Goal: Task Accomplishment & Management: Manage account settings

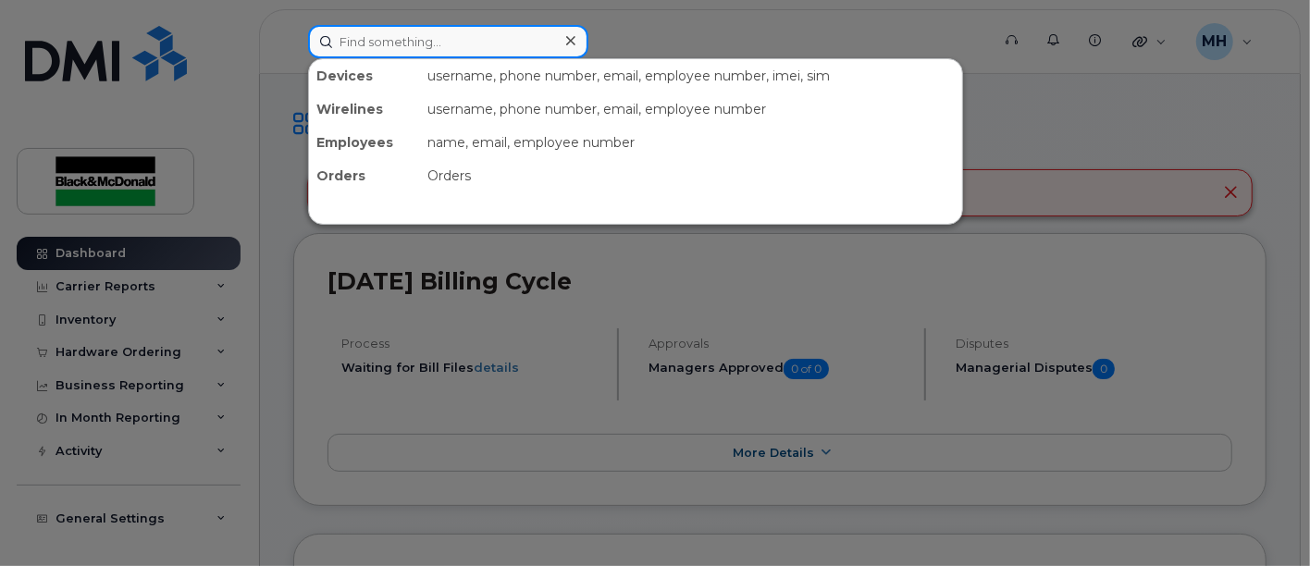
click at [411, 43] on input at bounding box center [448, 41] width 280 height 33
paste input "Caleb Schmidtke"
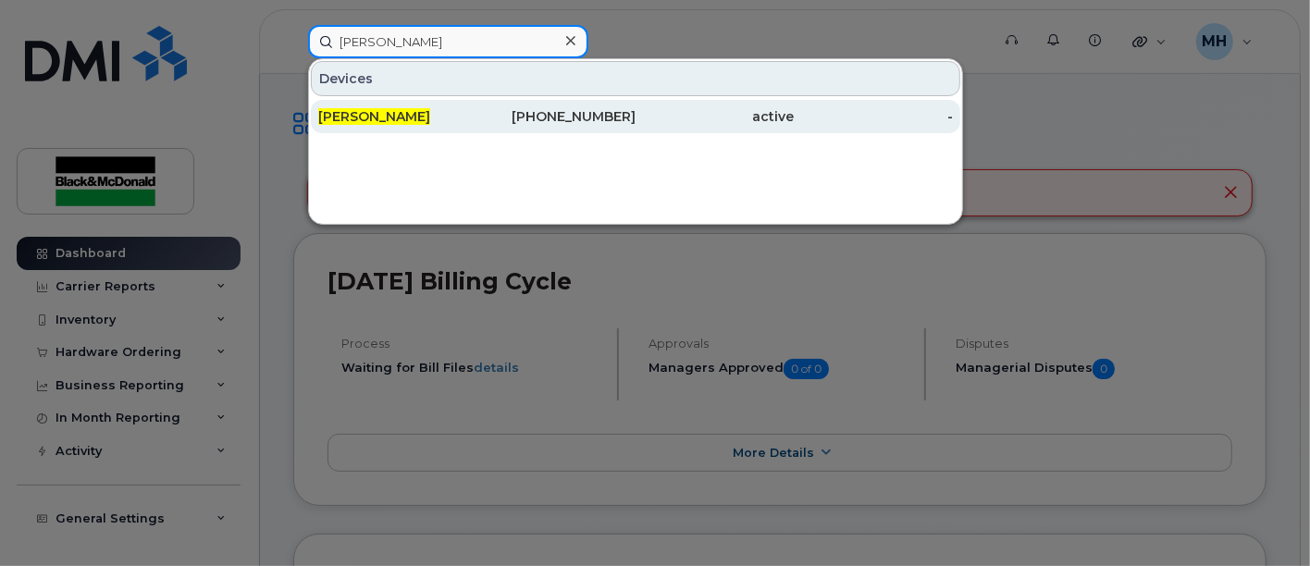
type input "Caleb Schmidtke"
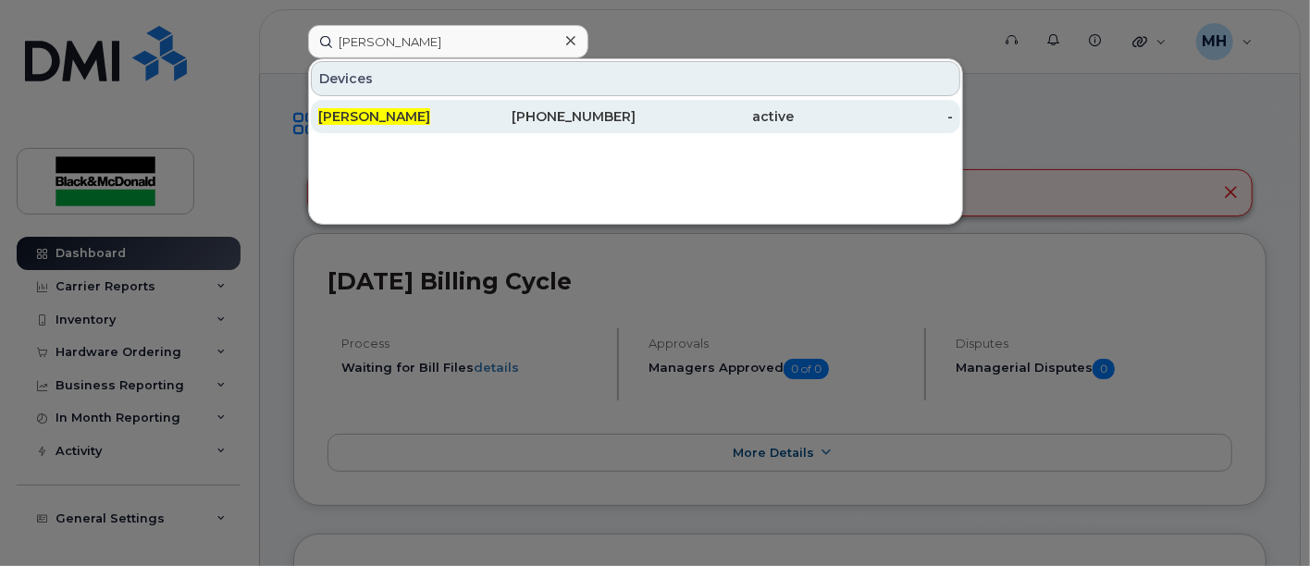
click at [477, 100] on div "Caleb Schmidtke" at bounding box center [556, 116] width 159 height 33
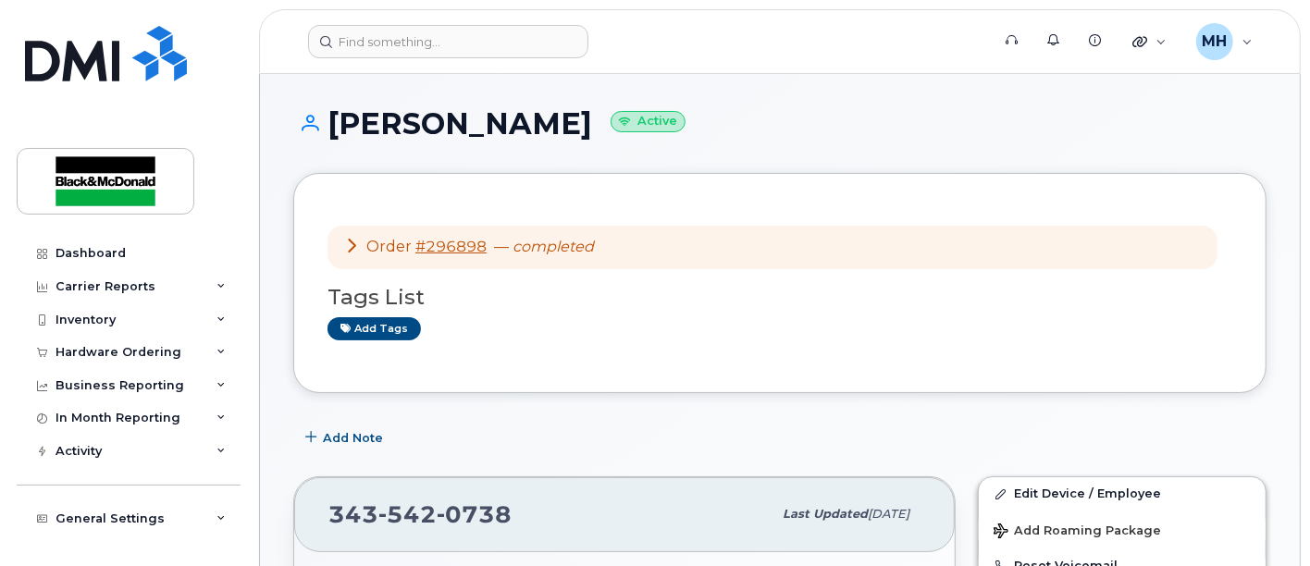
scroll to position [205, 0]
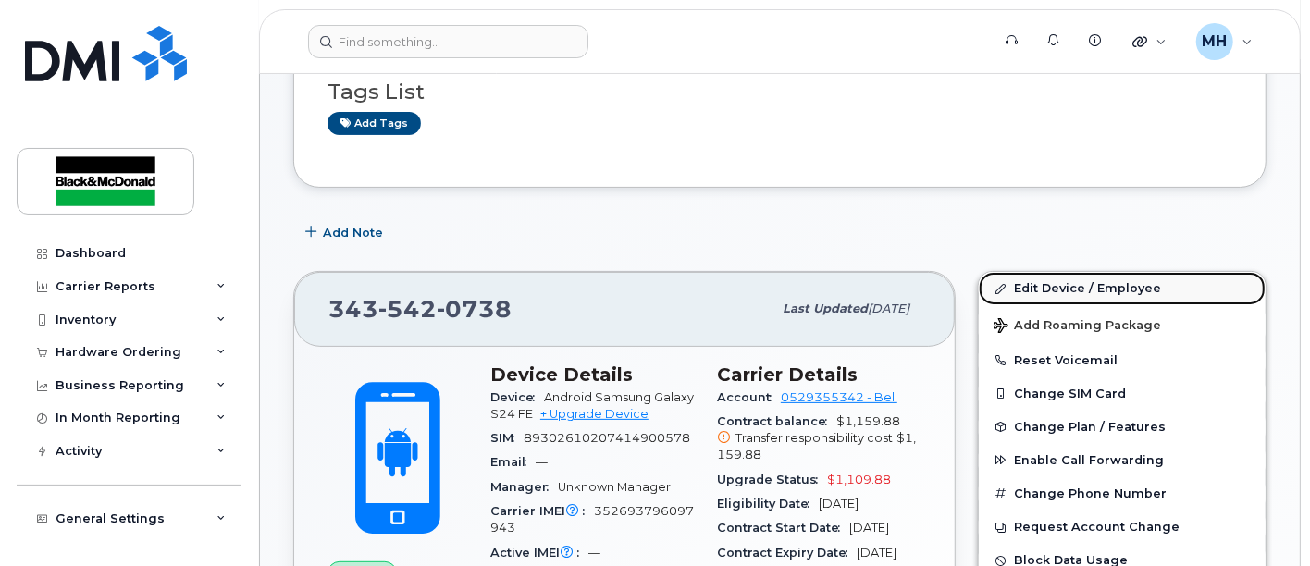
click at [1047, 284] on link "Edit Device / Employee" at bounding box center [1122, 288] width 287 height 33
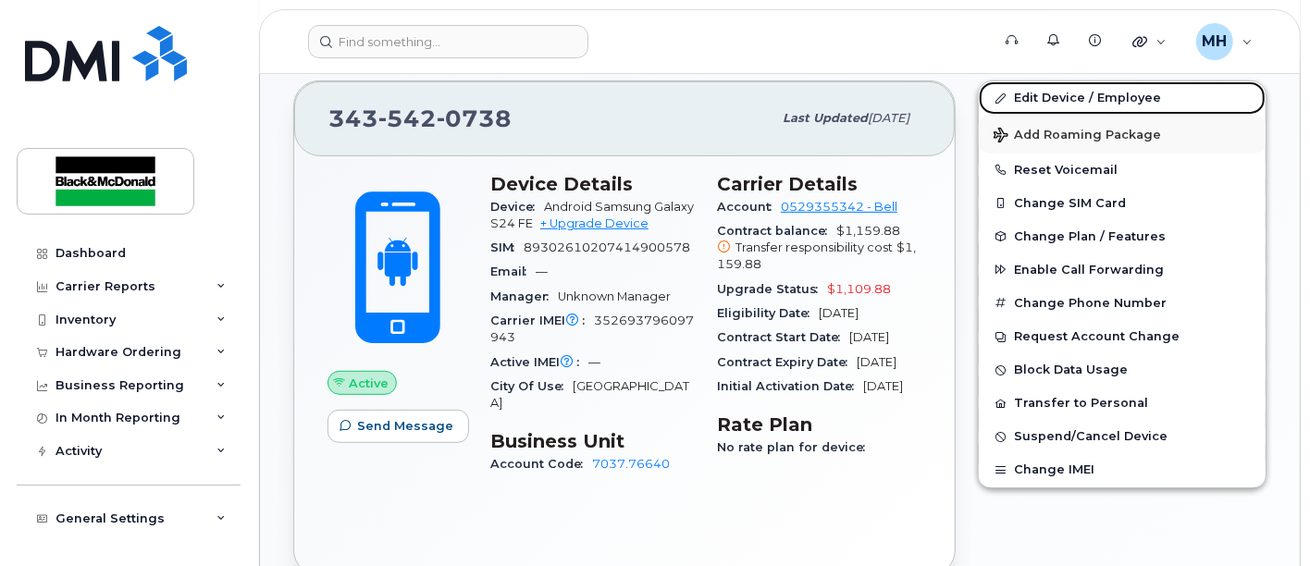
scroll to position [411, 0]
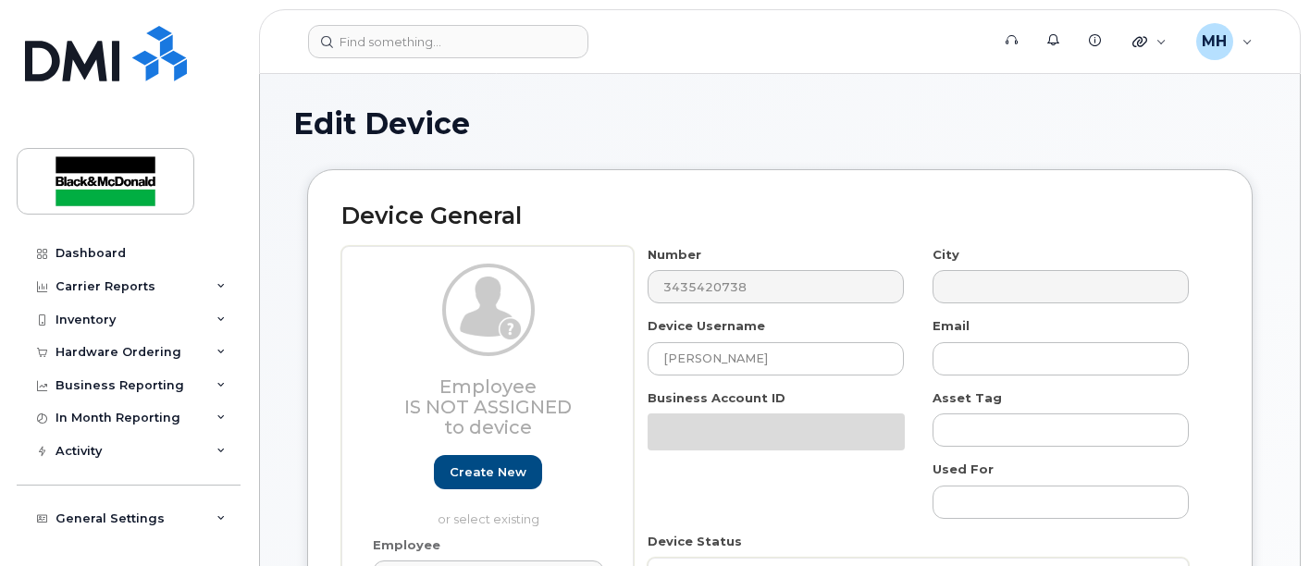
select select "9171643"
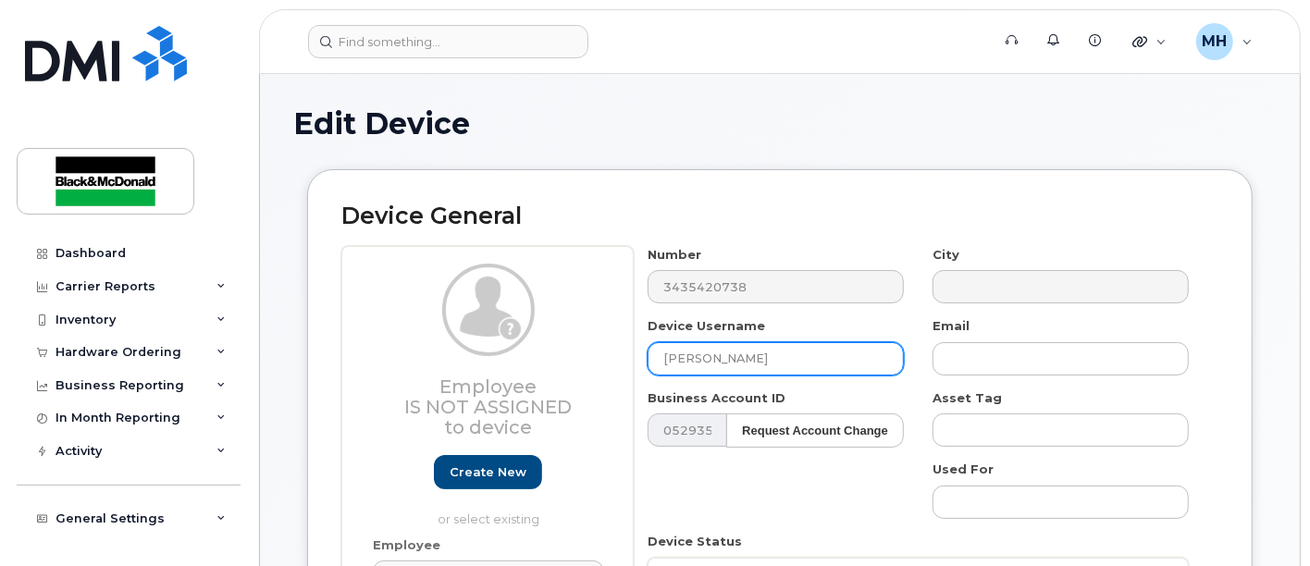
click at [660, 358] on input "[PERSON_NAME]" at bounding box center [775, 358] width 256 height 33
click at [700, 361] on input "Spare (Caleb Schmidtke)" at bounding box center [775, 358] width 256 height 33
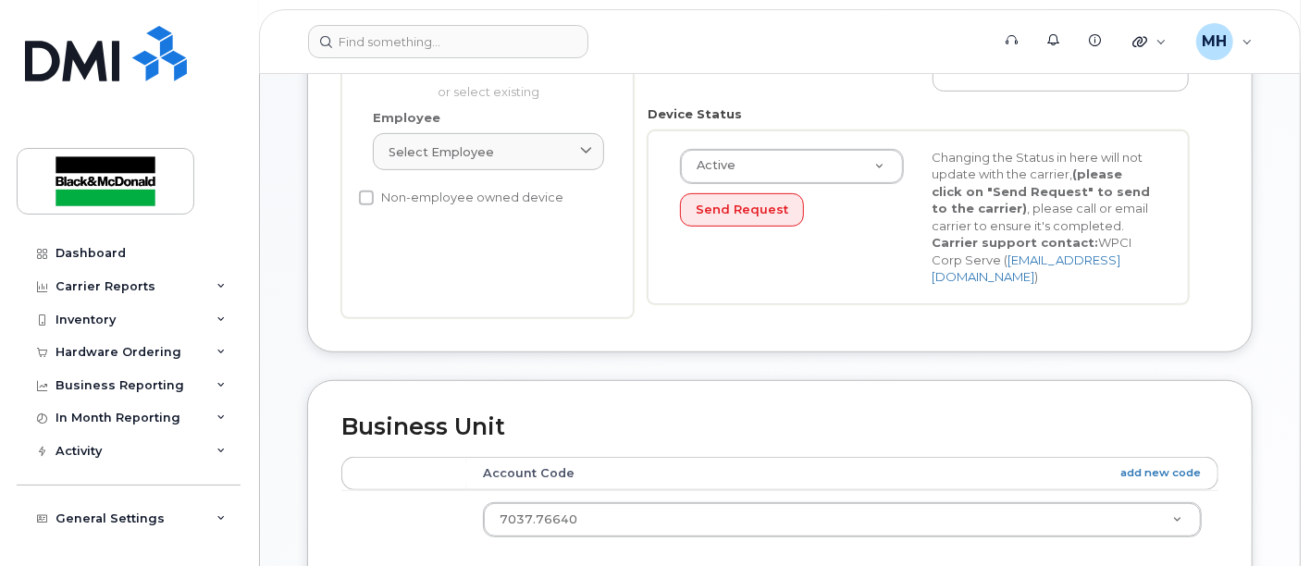
scroll to position [513, 0]
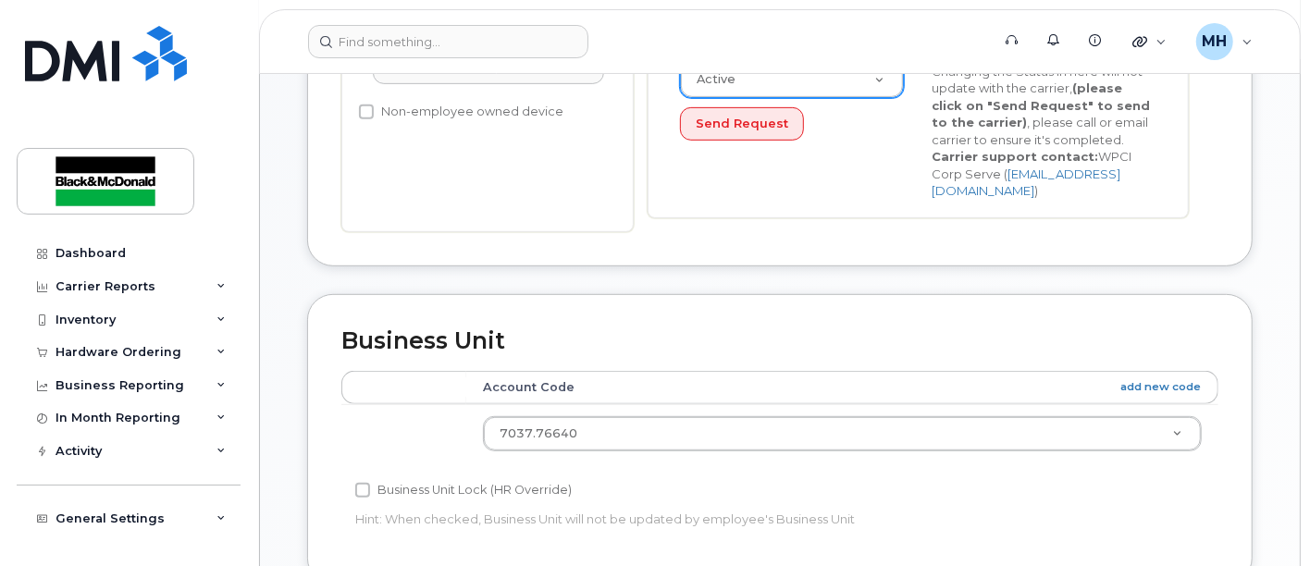
type input "Spare Phone(Caleb Schmidtke)"
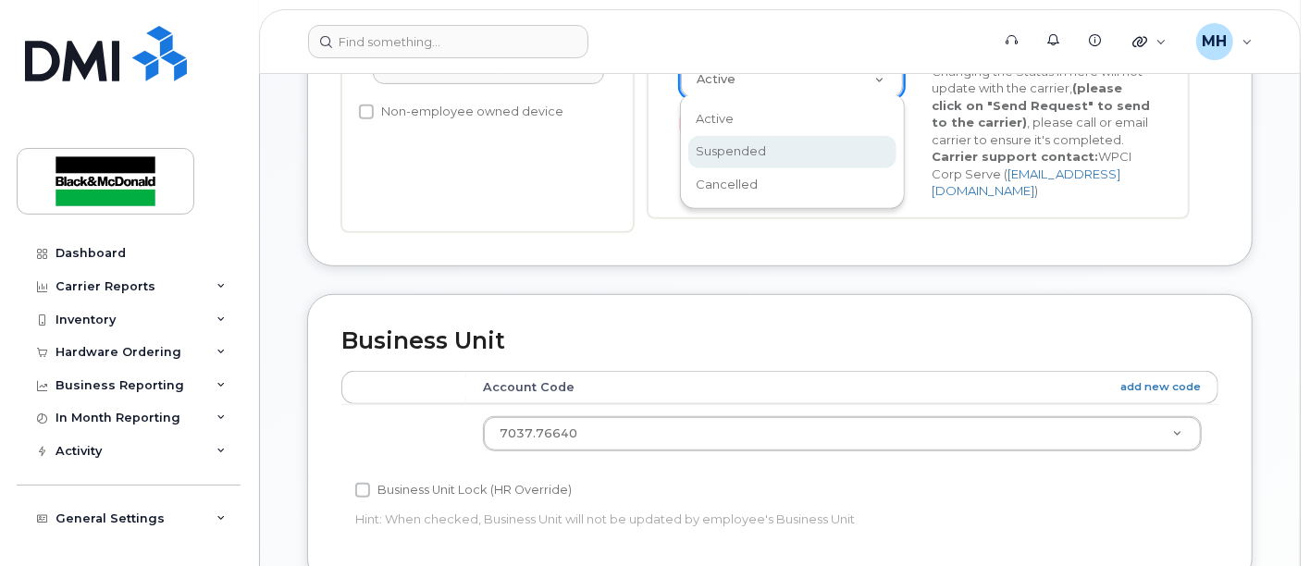
scroll to position [0, 5]
select select "suspended"
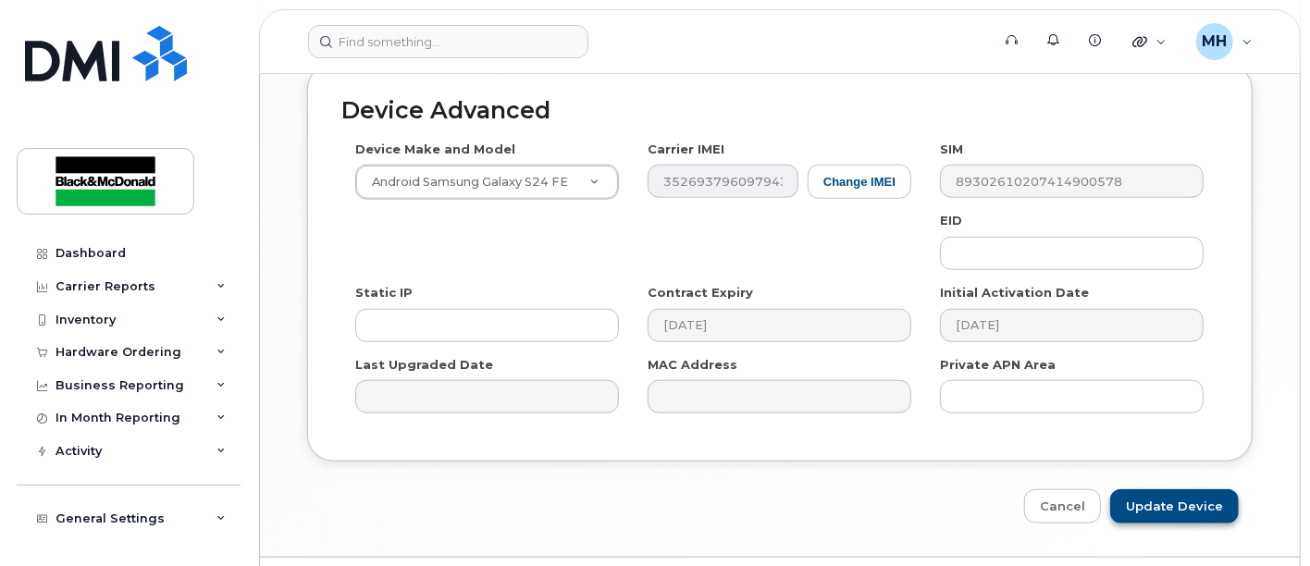
scroll to position [1089, 0]
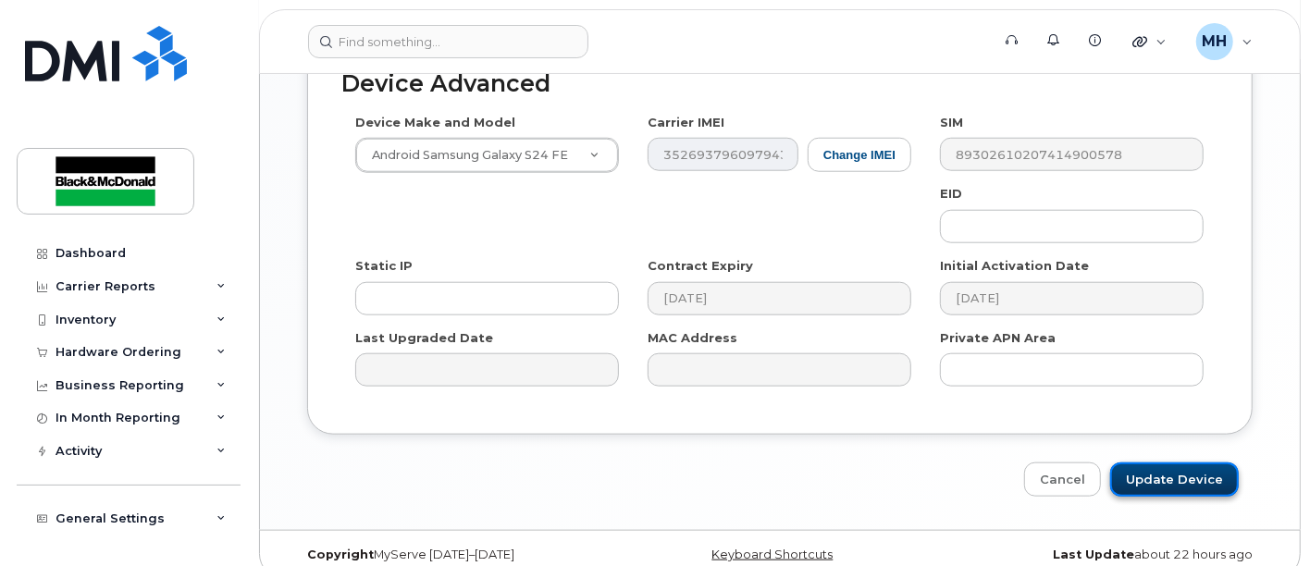
click at [1182, 462] on input "Update Device" at bounding box center [1174, 479] width 129 height 34
type input "Saving..."
